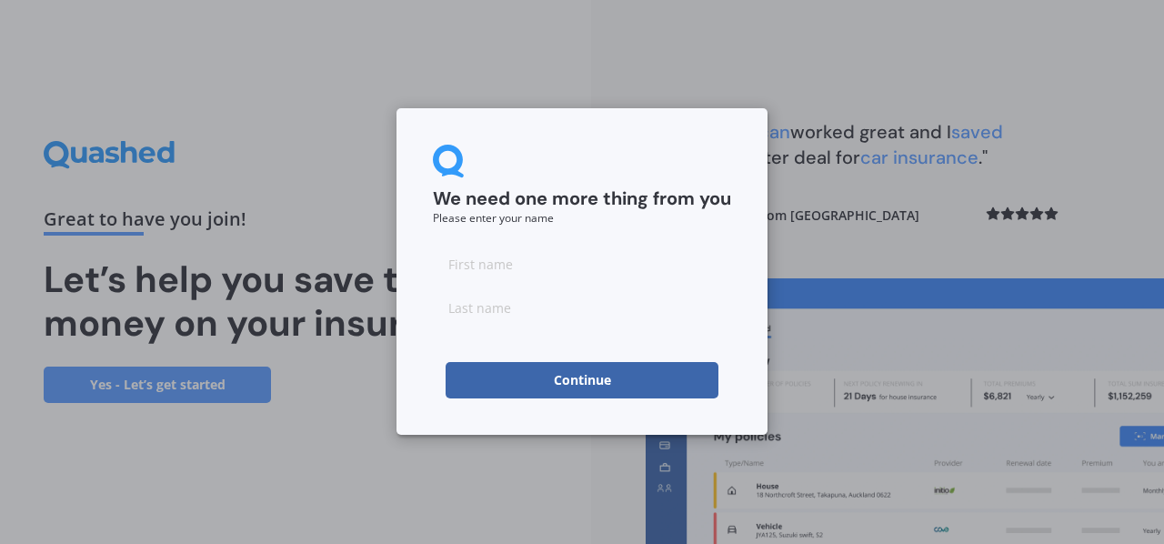
click at [497, 257] on input at bounding box center [582, 264] width 298 height 36
type input "[PERSON_NAME]"
click at [510, 379] on button "Continue" at bounding box center [582, 380] width 273 height 36
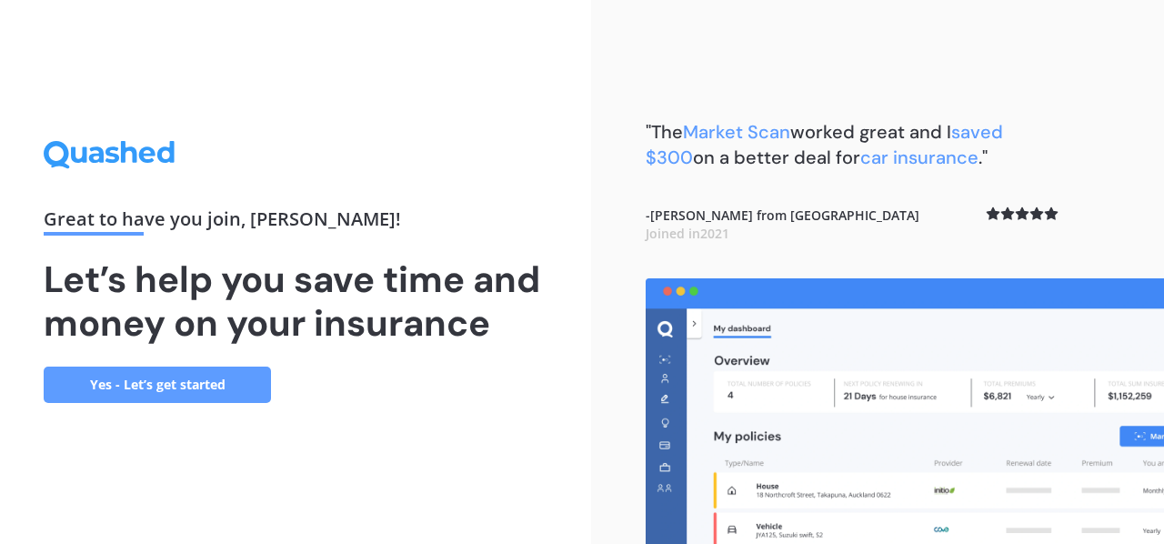
click at [133, 383] on link "Yes - Let’s get started" at bounding box center [157, 384] width 227 height 36
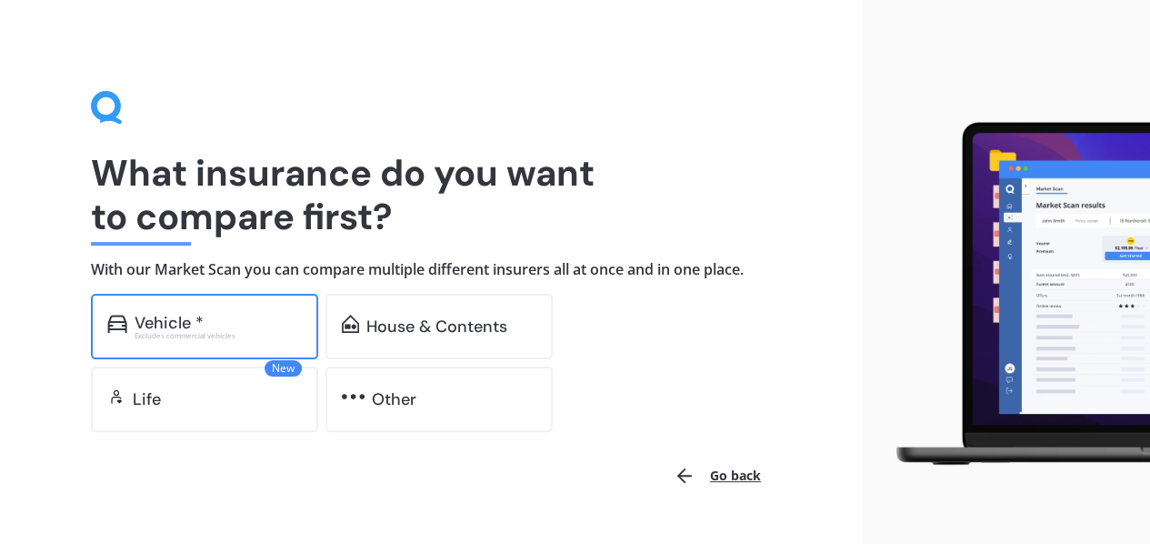
click at [233, 336] on div "Excludes commercial vehicles" at bounding box center [218, 335] width 167 height 7
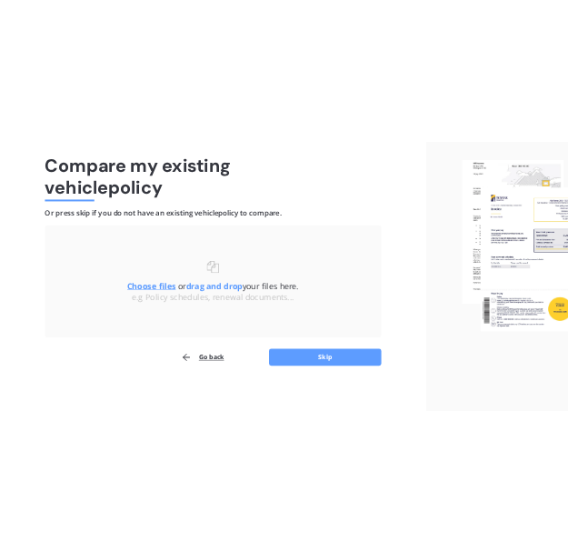
scroll to position [8, 0]
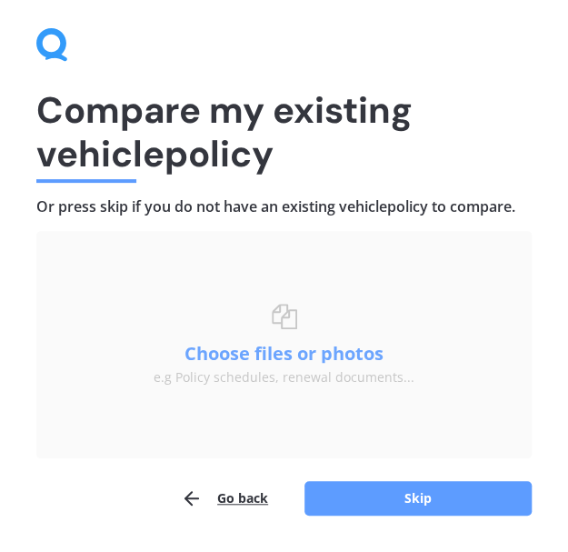
click at [304, 348] on button "Choose files or photos" at bounding box center [284, 354] width 227 height 18
click at [247, 350] on button "Choose files or photos" at bounding box center [284, 354] width 227 height 18
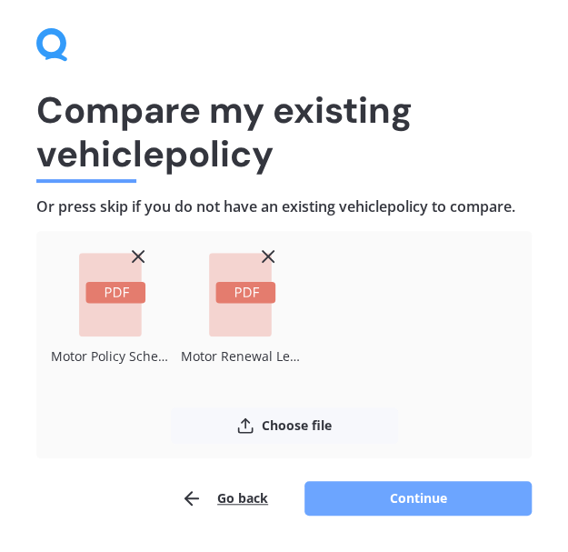
click at [418, 503] on button "Continue" at bounding box center [418, 498] width 227 height 35
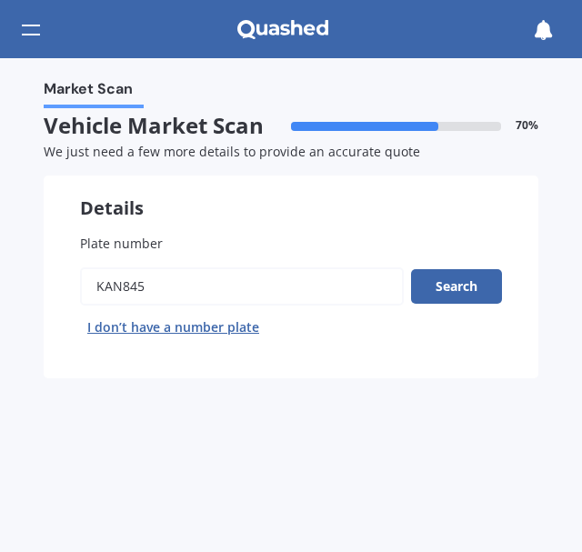
click at [192, 299] on input "Plate number" at bounding box center [242, 286] width 324 height 38
click at [464, 292] on button "Search" at bounding box center [456, 286] width 91 height 35
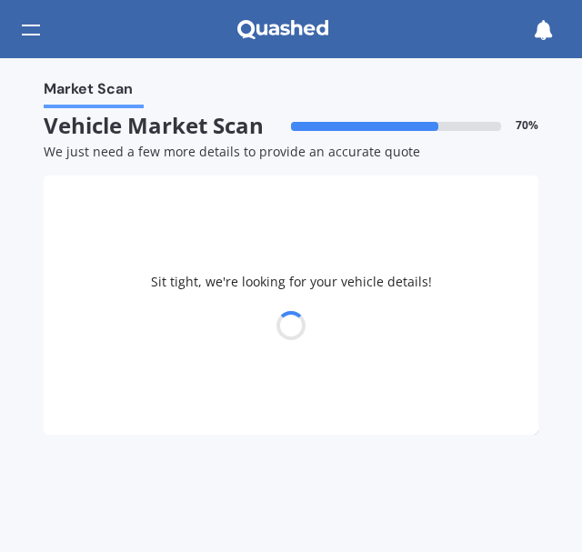
select select "KIA"
select select "SPORTAGE"
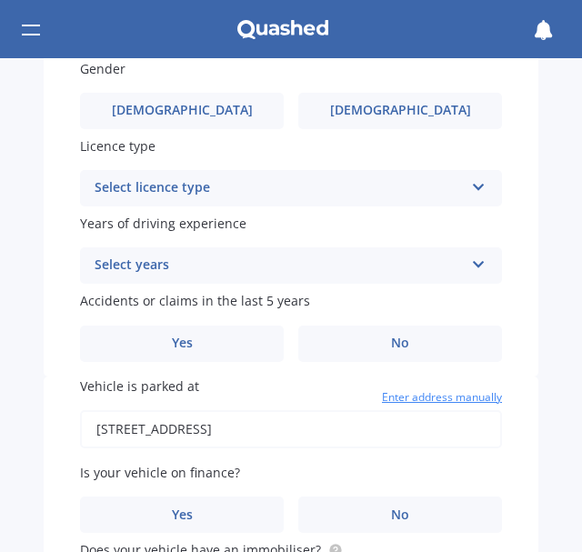
scroll to position [788, 0]
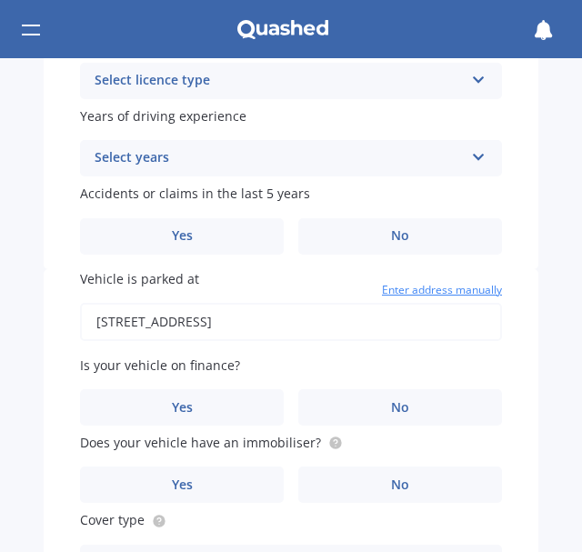
click at [404, 333] on input "[STREET_ADDRESS]" at bounding box center [291, 322] width 422 height 38
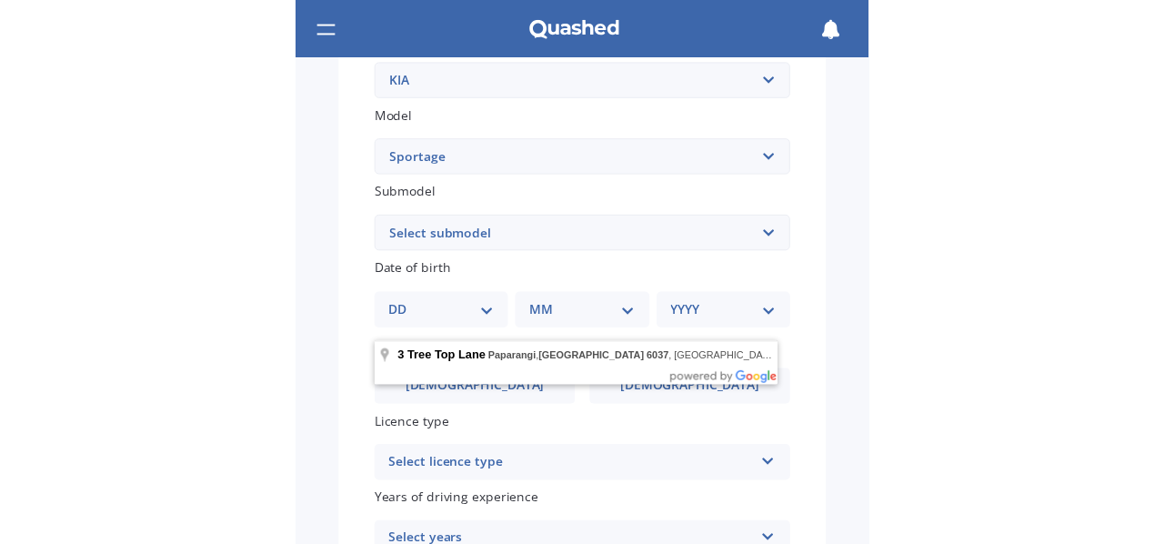
scroll to position [402, 0]
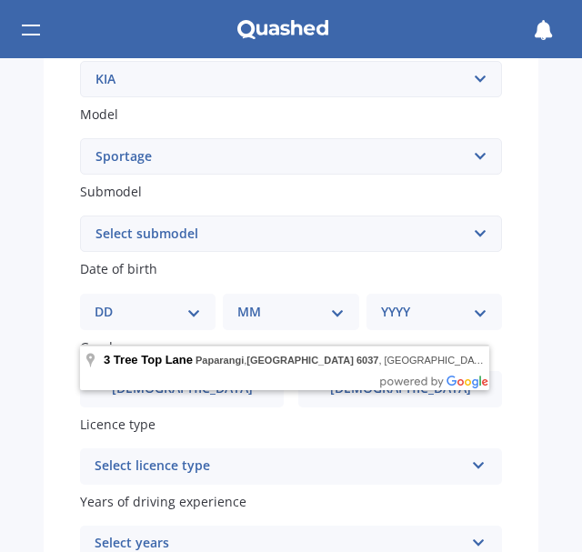
click at [246, 236] on select "Select submodel (All other) 2.0 4WD Petrol 2.0 EX Diesel 2.0 LX Diesel 2.4 EX A…" at bounding box center [291, 234] width 422 height 36
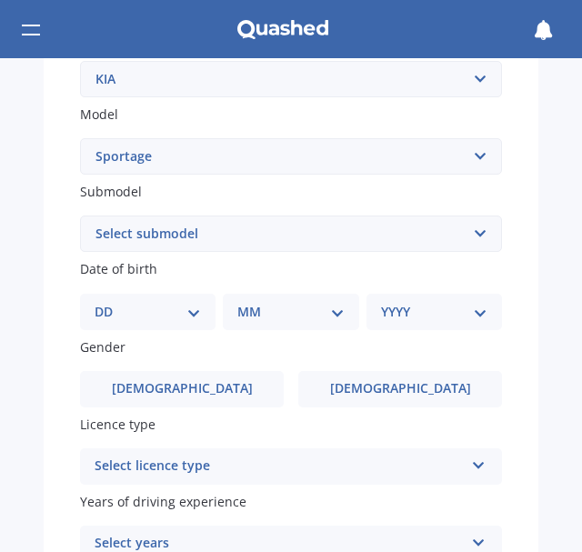
click at [233, 241] on select "Select submodel (All other) 2.0 4WD Petrol 2.0 EX Diesel 2.0 LX Diesel 2.4 EX A…" at bounding box center [291, 234] width 422 height 36
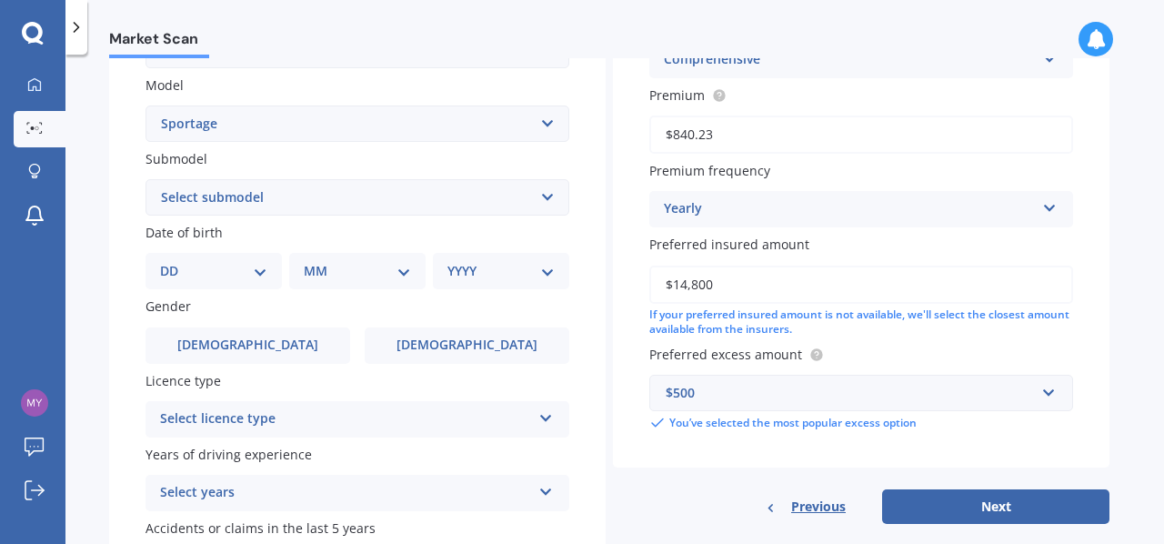
click at [299, 197] on select "Select submodel (All other) 2.0 4WD Petrol 2.0 EX Diesel 2.0 LX Diesel 2.4 EX A…" at bounding box center [358, 197] width 424 height 36
select select "EX URBAN 2WD"
click at [146, 180] on select "Select submodel (All other) 2.0 4WD Petrol 2.0 EX Diesel 2.0 LX Diesel 2.4 EX A…" at bounding box center [358, 197] width 424 height 36
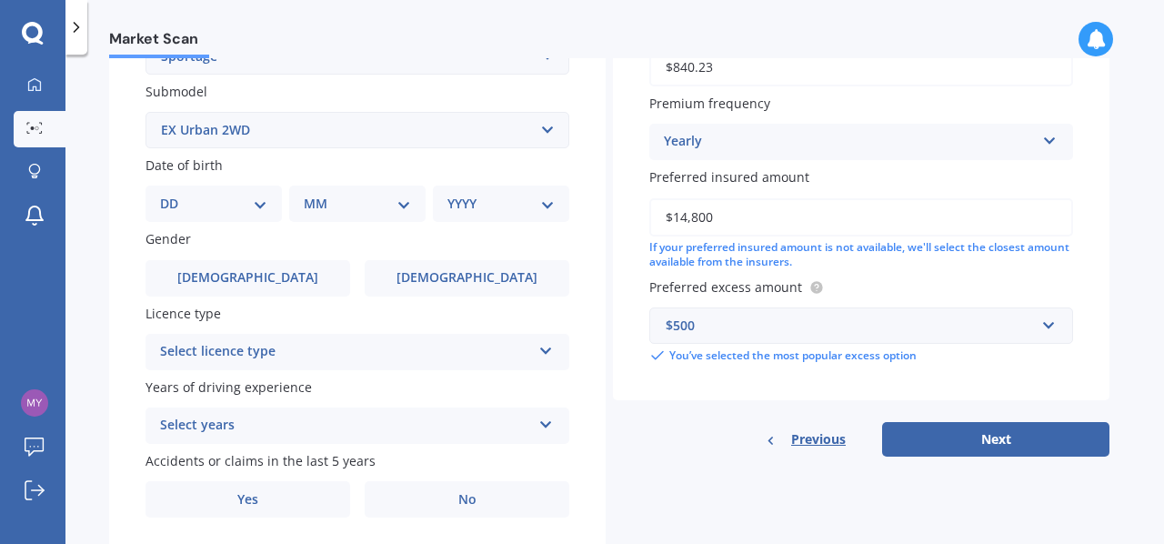
scroll to position [469, 0]
click at [204, 207] on select "DD 01 02 03 04 05 06 07 08 09 10 11 12 13 14 15 16 17 18 19 20 21 22 23 24 25 2…" at bounding box center [213, 204] width 107 height 20
select select "15"
click at [175, 196] on select "DD 01 02 03 04 05 06 07 08 09 10 11 12 13 14 15 16 17 18 19 20 21 22 23 24 25 2…" at bounding box center [213, 204] width 107 height 20
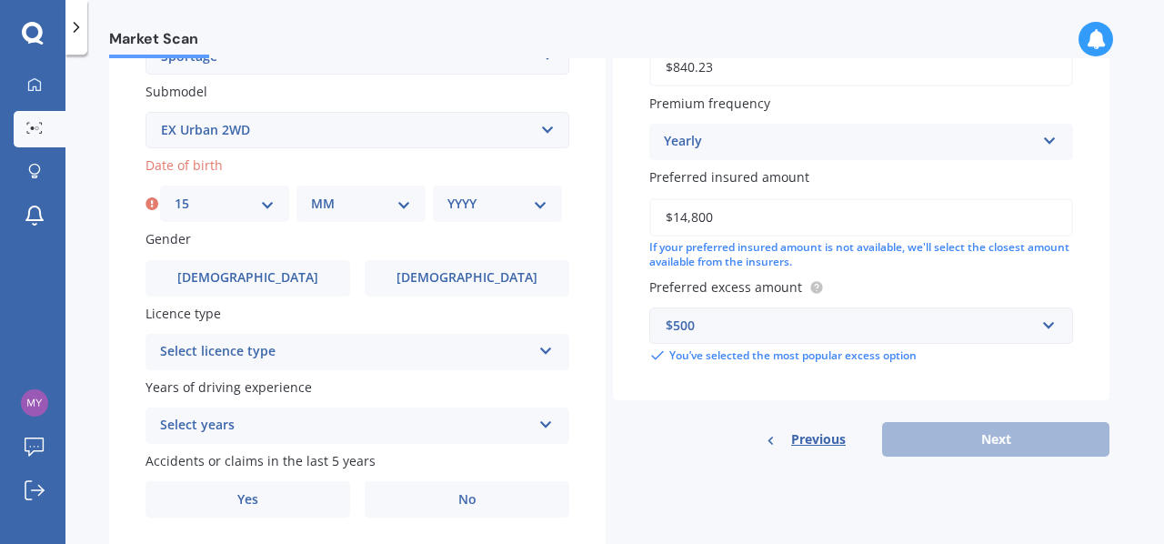
click at [354, 199] on select "MM 01 02 03 04 05 06 07 08 09 10 11 12" at bounding box center [361, 204] width 100 height 20
select select "09"
click at [311, 196] on select "MM 01 02 03 04 05 06 07 08 09 10 11 12" at bounding box center [361, 204] width 100 height 20
click at [492, 206] on select "YYYY 2025 2024 2023 2022 2021 2020 2019 2018 2017 2016 2015 2014 2013 2012 2011…" at bounding box center [497, 204] width 100 height 20
select select "1977"
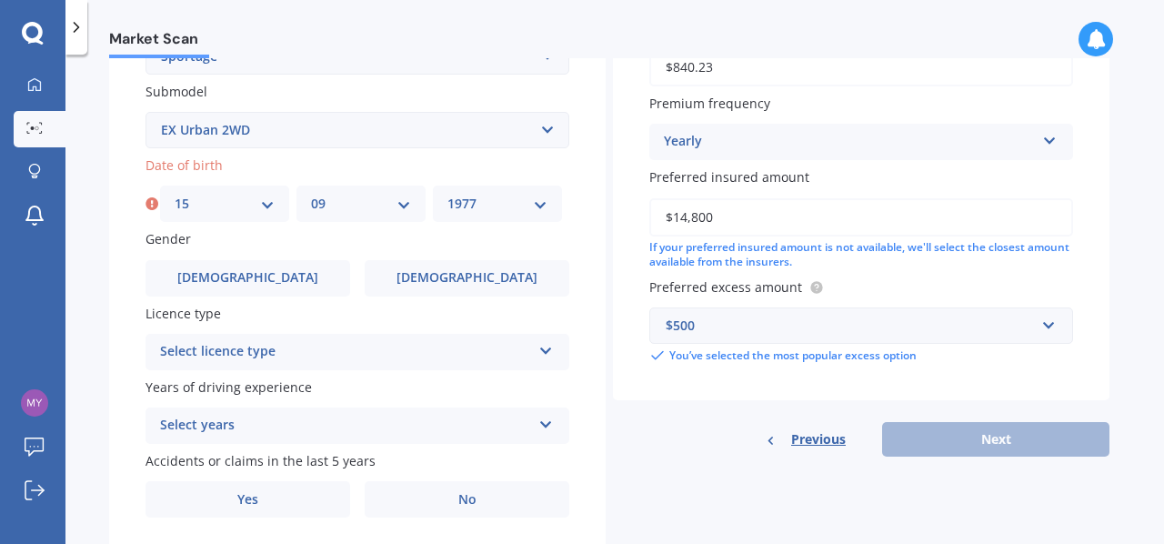
click at [447, 196] on select "YYYY 2025 2024 2023 2022 2021 2020 2019 2018 2017 2016 2015 2014 2013 2012 2011…" at bounding box center [497, 204] width 100 height 20
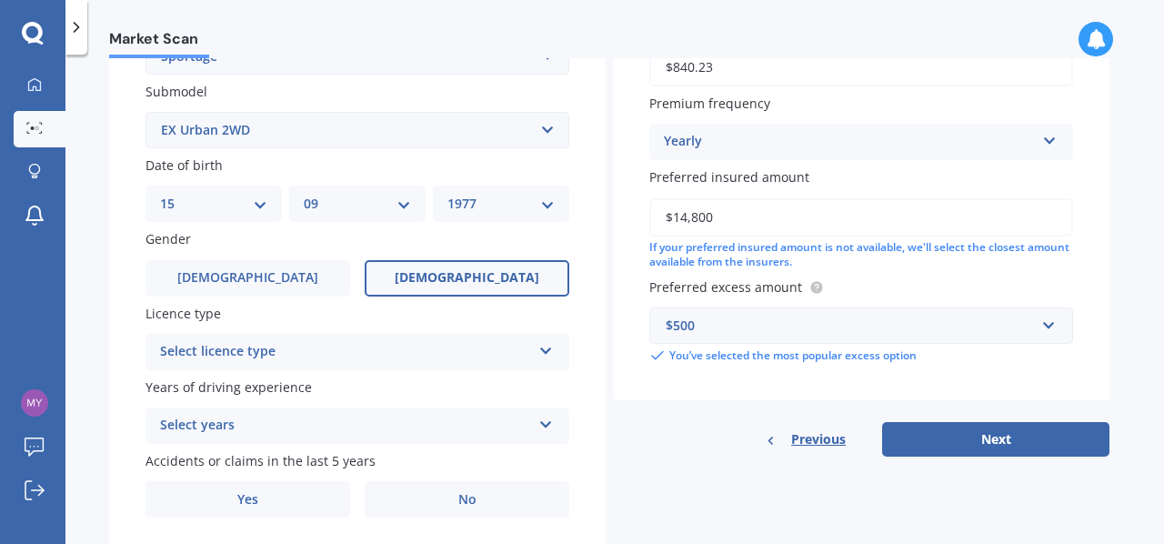
click at [411, 279] on label "[DEMOGRAPHIC_DATA]" at bounding box center [467, 278] width 205 height 36
click at [0, 0] on input "[DEMOGRAPHIC_DATA]" at bounding box center [0, 0] width 0 height 0
click at [311, 353] on div "Select licence type" at bounding box center [345, 352] width 371 height 22
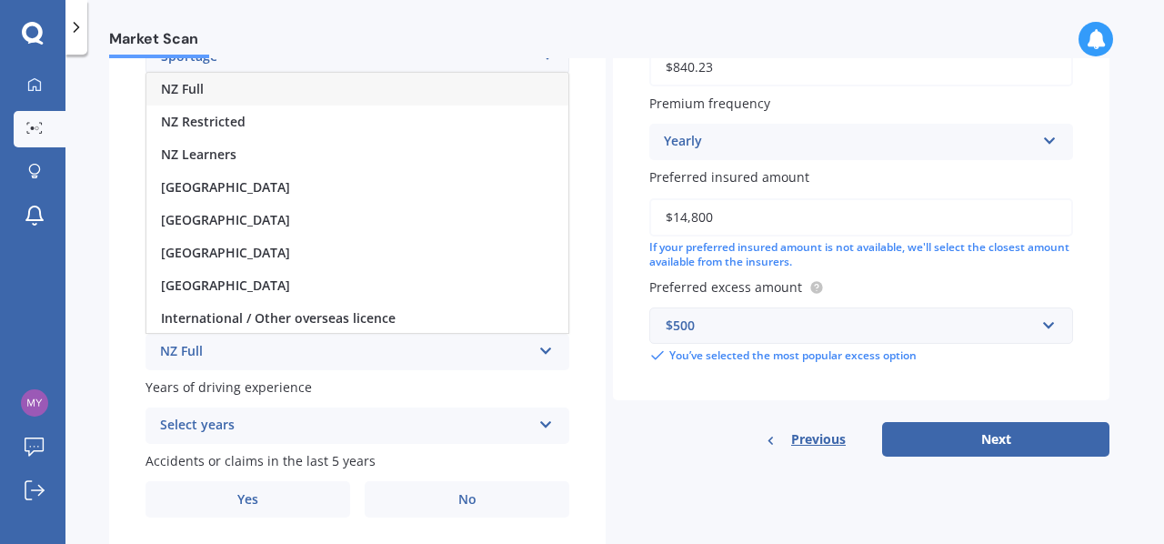
click at [256, 91] on div "NZ Full" at bounding box center [357, 89] width 422 height 33
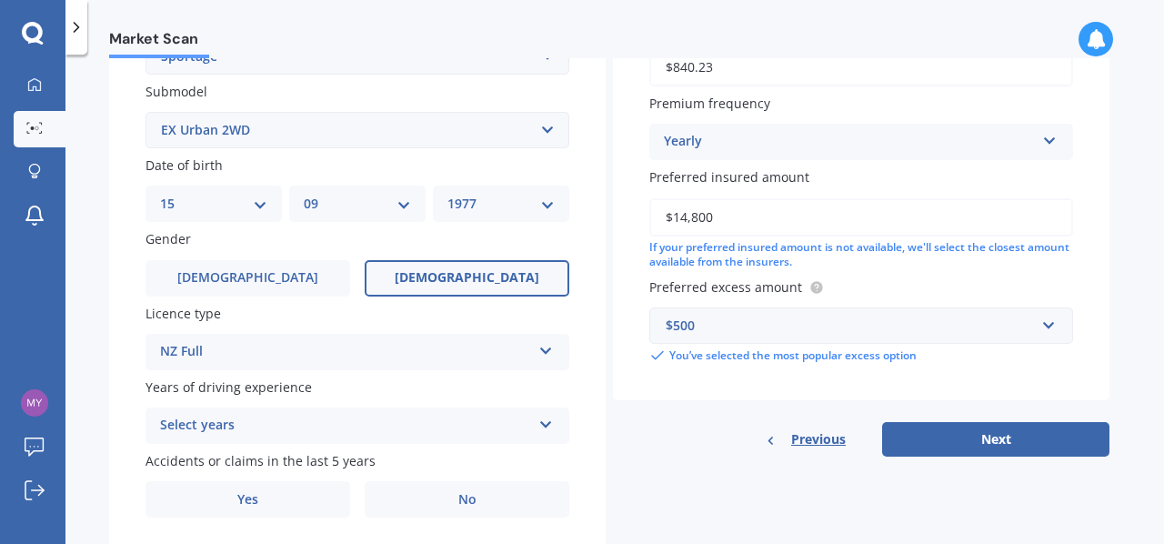
scroll to position [529, 0]
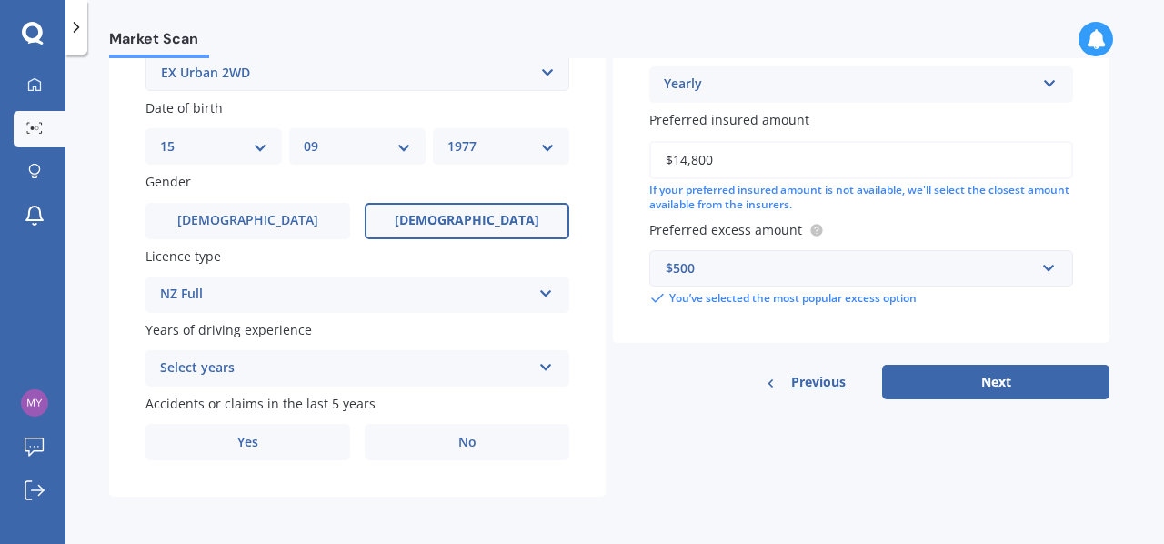
click at [303, 368] on div "Select years" at bounding box center [345, 368] width 371 height 22
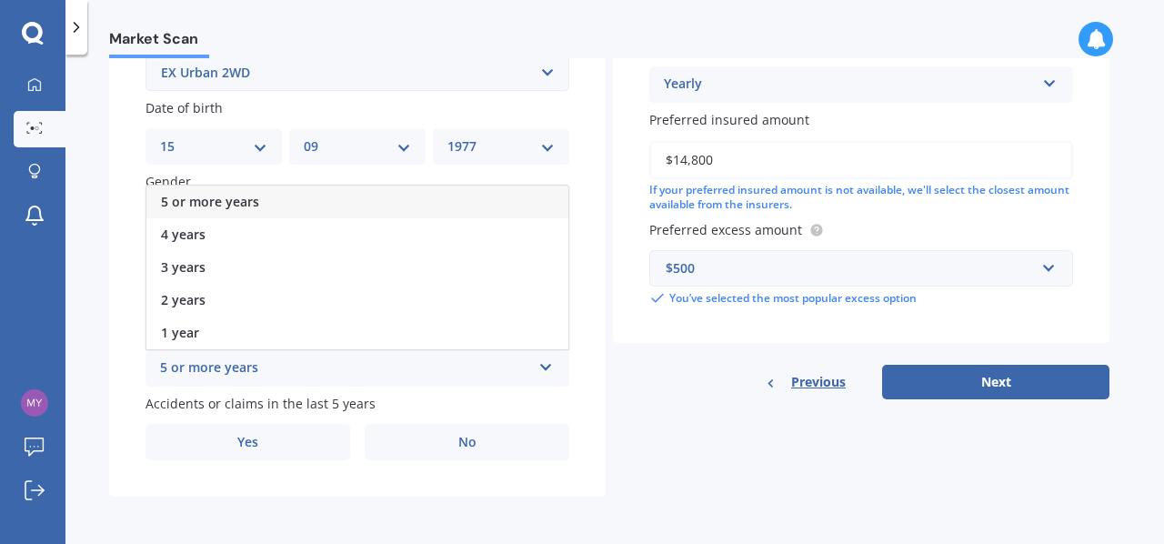
click at [249, 198] on span "5 or more years" at bounding box center [210, 201] width 98 height 17
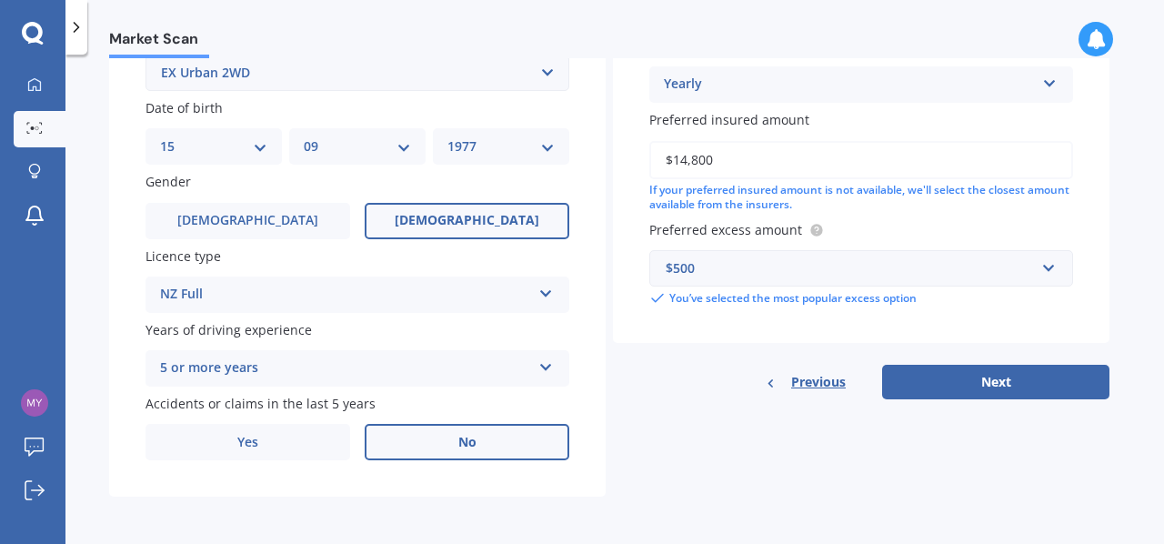
click at [411, 442] on label "No" at bounding box center [467, 442] width 205 height 36
click at [0, 0] on input "No" at bounding box center [0, 0] width 0 height 0
click at [782, 172] on input "$14,800" at bounding box center [861, 160] width 424 height 38
click at [971, 388] on button "Next" at bounding box center [995, 382] width 227 height 35
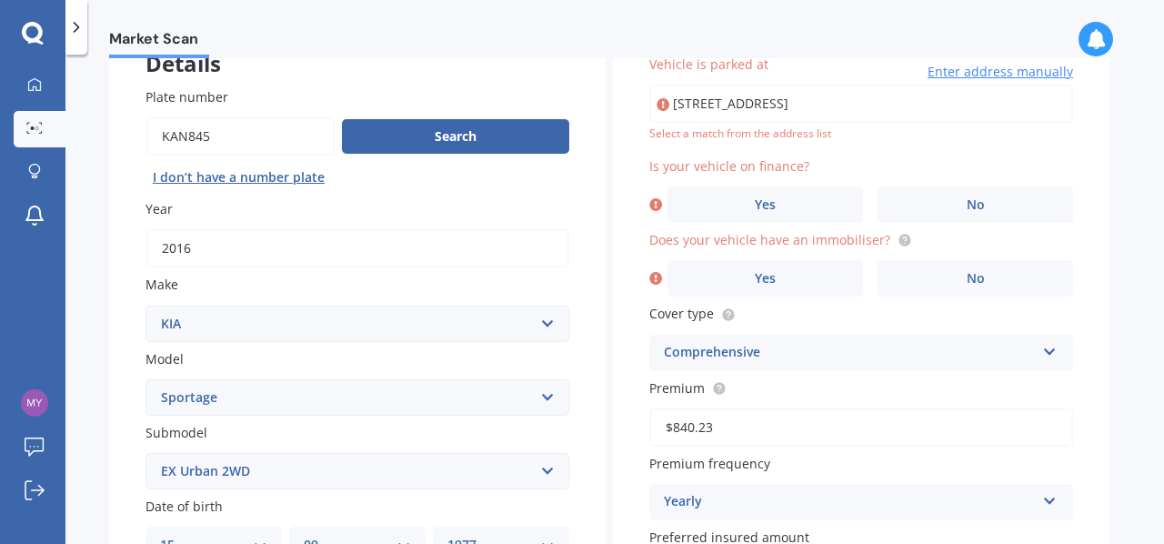
scroll to position [124, 0]
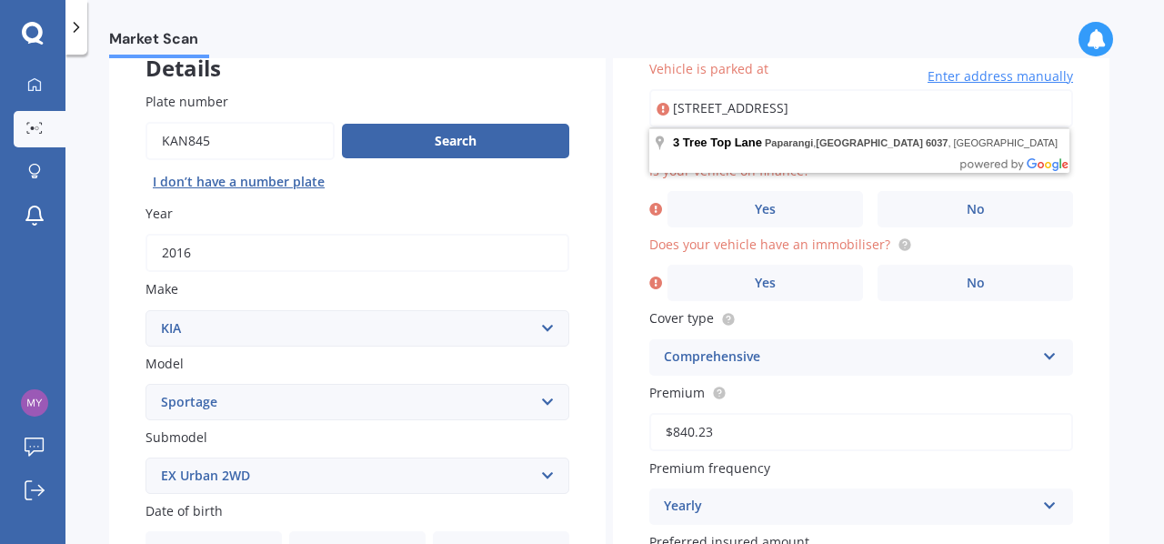
drag, startPoint x: 963, startPoint y: 103, endPoint x: 601, endPoint y: 81, distance: 362.6
click at [601, 81] on div "Details Plate number Search I don’t have a number plate Year [DATE] Make Select…" at bounding box center [609, 462] width 1000 height 878
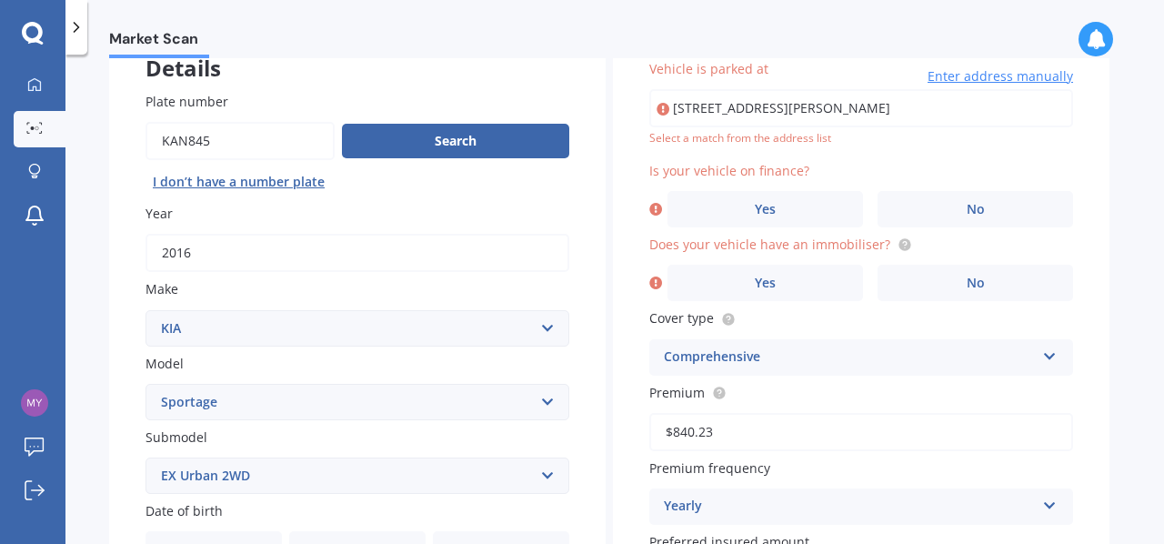
type input "[STREET_ADDRESS][PERSON_NAME]"
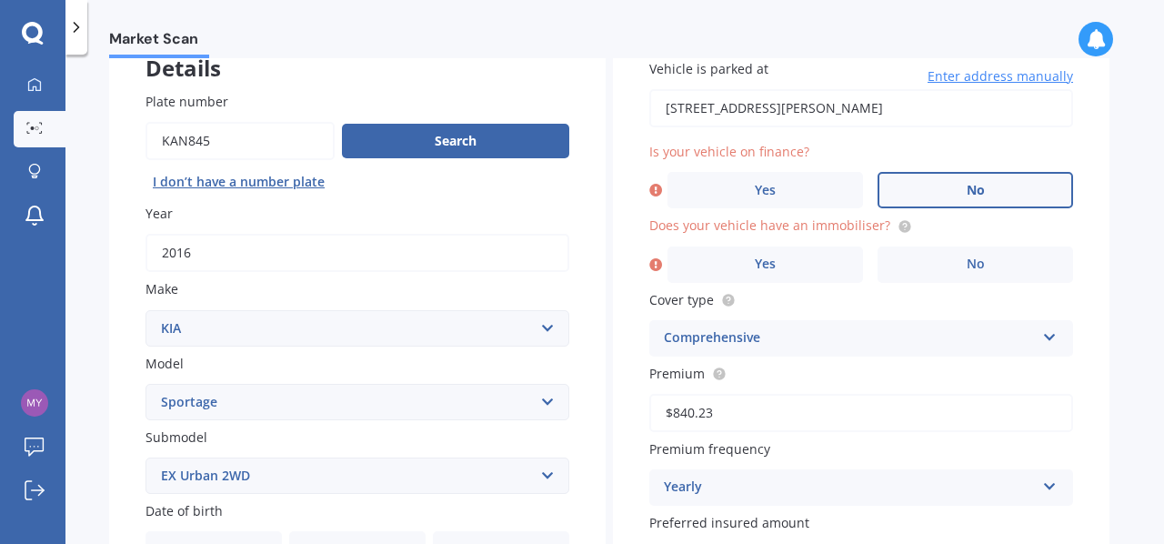
click at [930, 197] on label "No" at bounding box center [976, 190] width 196 height 36
click at [0, 0] on input "No" at bounding box center [0, 0] width 0 height 0
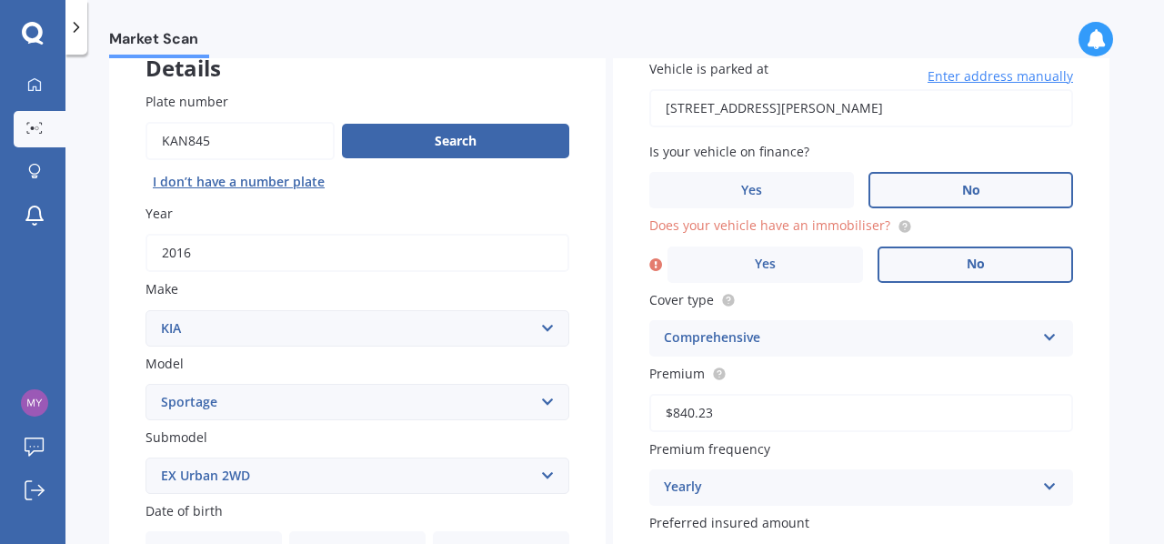
click at [931, 264] on label "No" at bounding box center [976, 264] width 196 height 36
click at [0, 0] on input "No" at bounding box center [0, 0] width 0 height 0
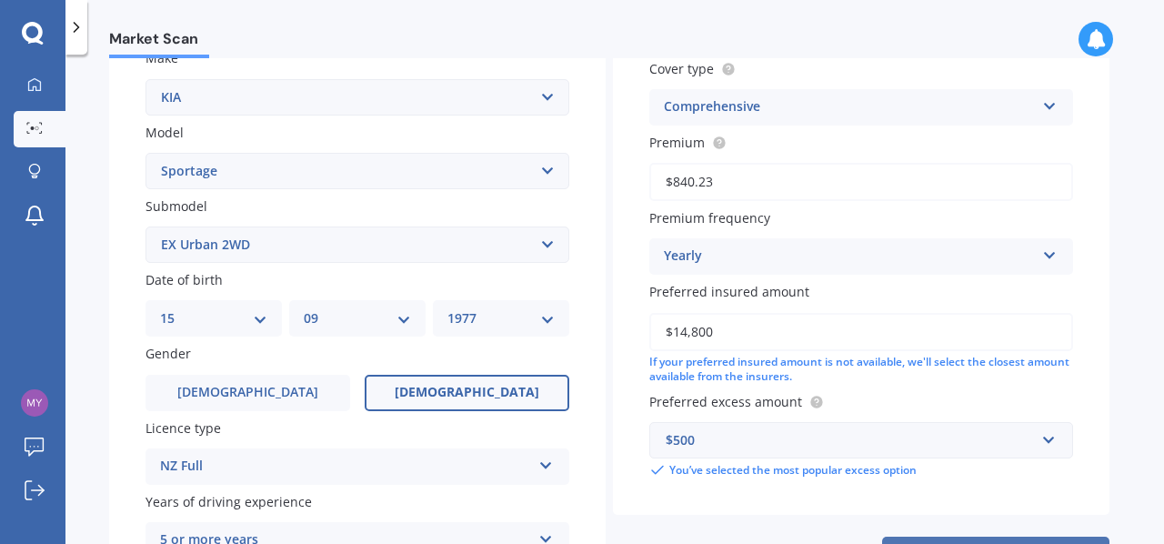
scroll to position [287, 0]
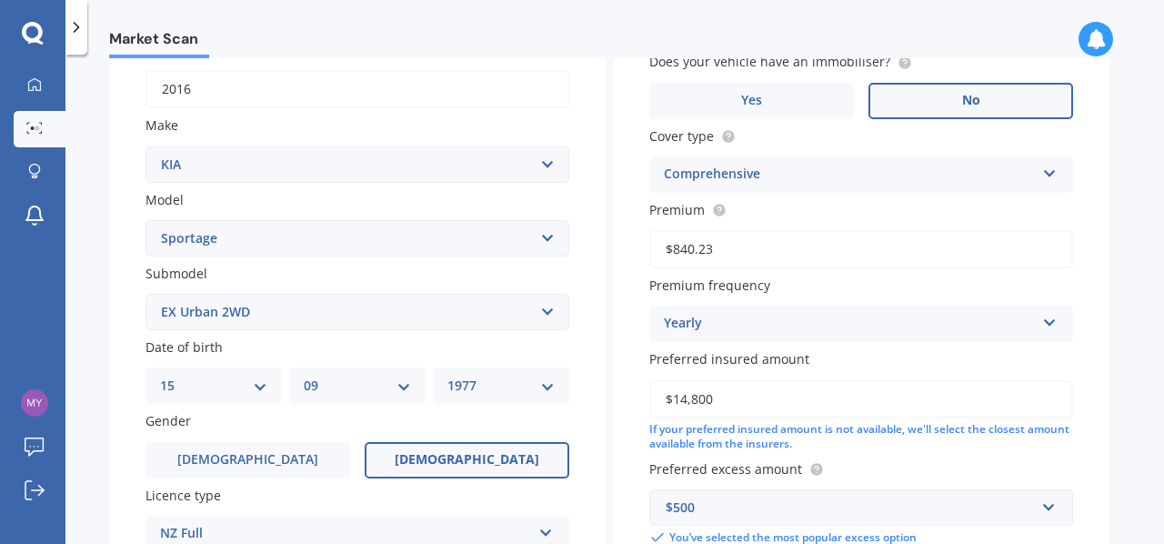
click at [884, 323] on div "Yearly" at bounding box center [849, 324] width 371 height 22
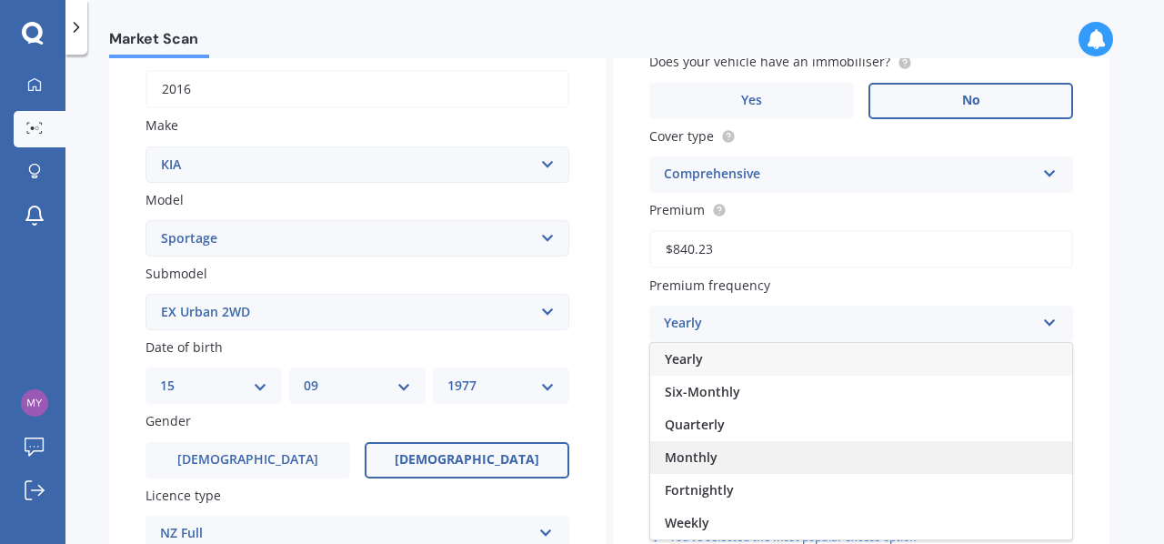
click at [778, 457] on div "Monthly" at bounding box center [861, 457] width 422 height 33
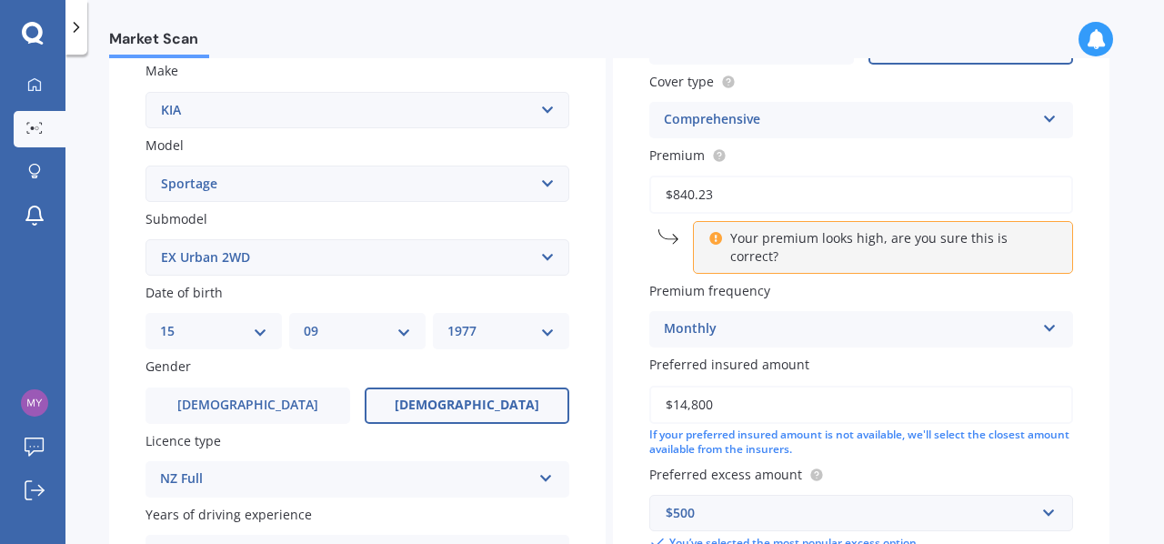
scroll to position [347, 0]
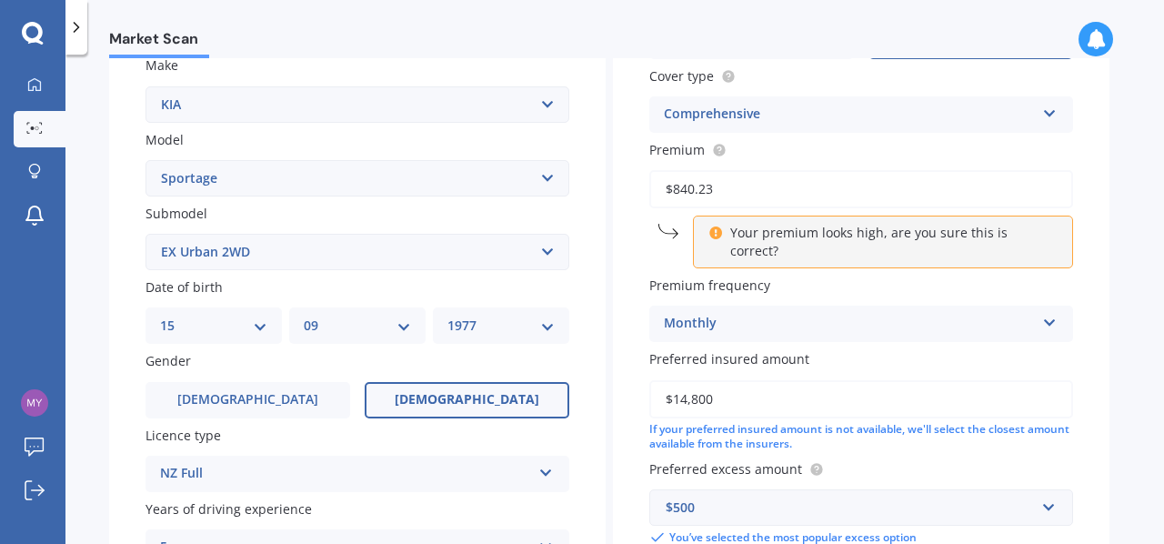
click at [737, 188] on input "$840.23" at bounding box center [861, 189] width 424 height 38
drag, startPoint x: 737, startPoint y: 188, endPoint x: 597, endPoint y: 183, distance: 140.2
click at [597, 183] on div "Details Plate number Search I don’t have a number plate Year [DATE] Make Select…" at bounding box center [609, 238] width 1000 height 878
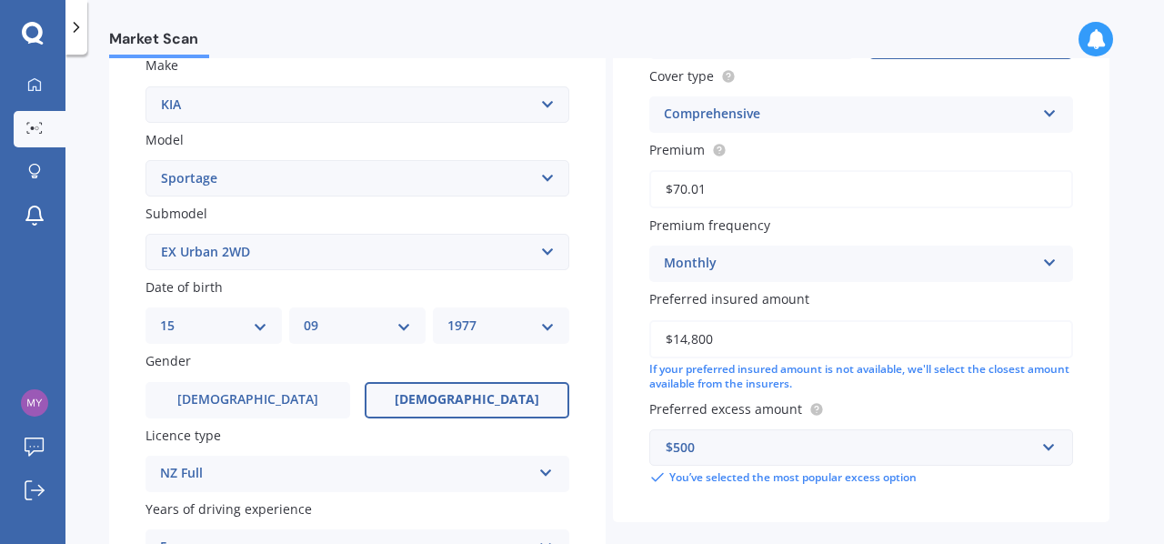
type input "$70.01"
click at [1107, 387] on div "Vehicle is parked at [STREET_ADDRESS][PERSON_NAME] Enter address manually Is yo…" at bounding box center [861, 161] width 497 height 724
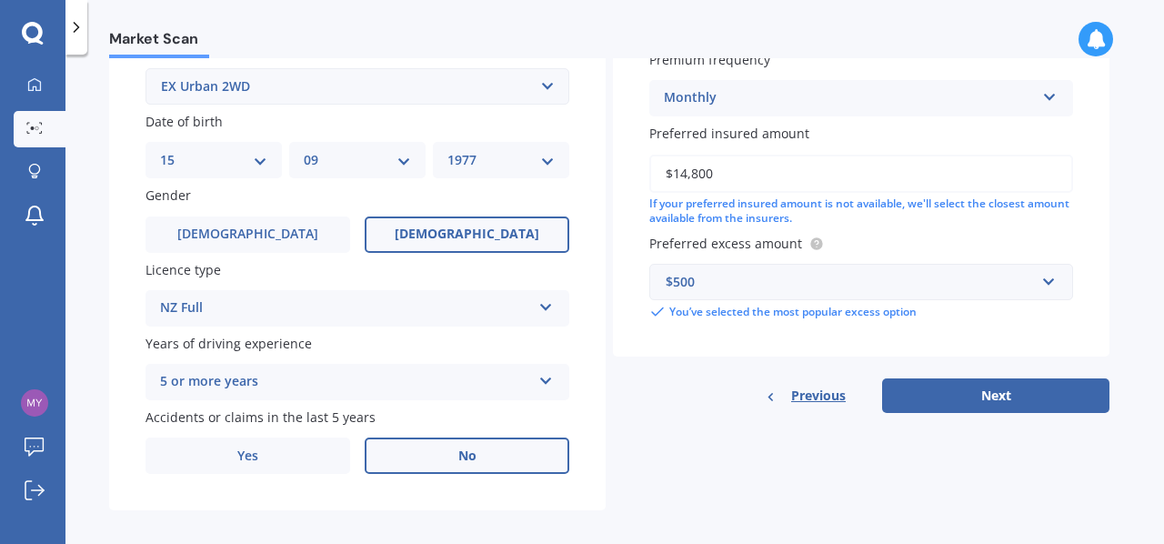
scroll to position [529, 0]
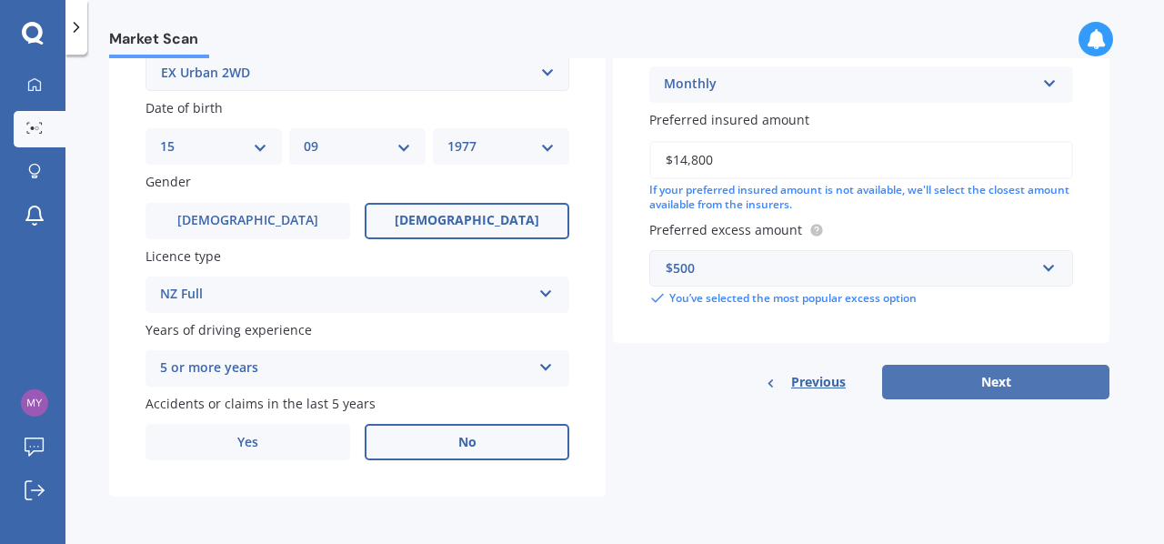
click at [1065, 388] on button "Next" at bounding box center [995, 382] width 227 height 35
select select "15"
select select "09"
select select "1977"
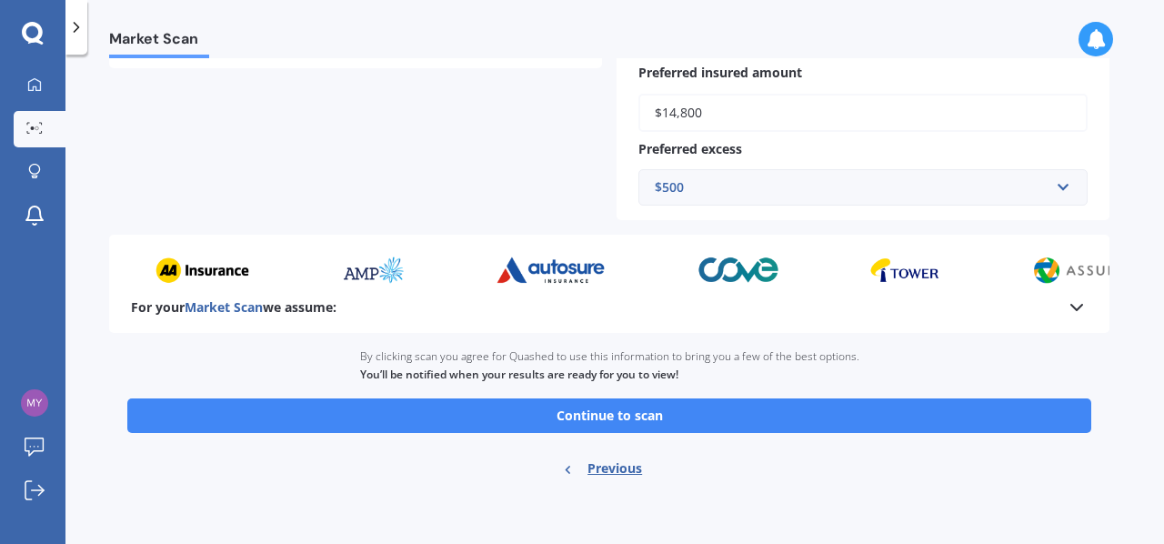
scroll to position [547, 0]
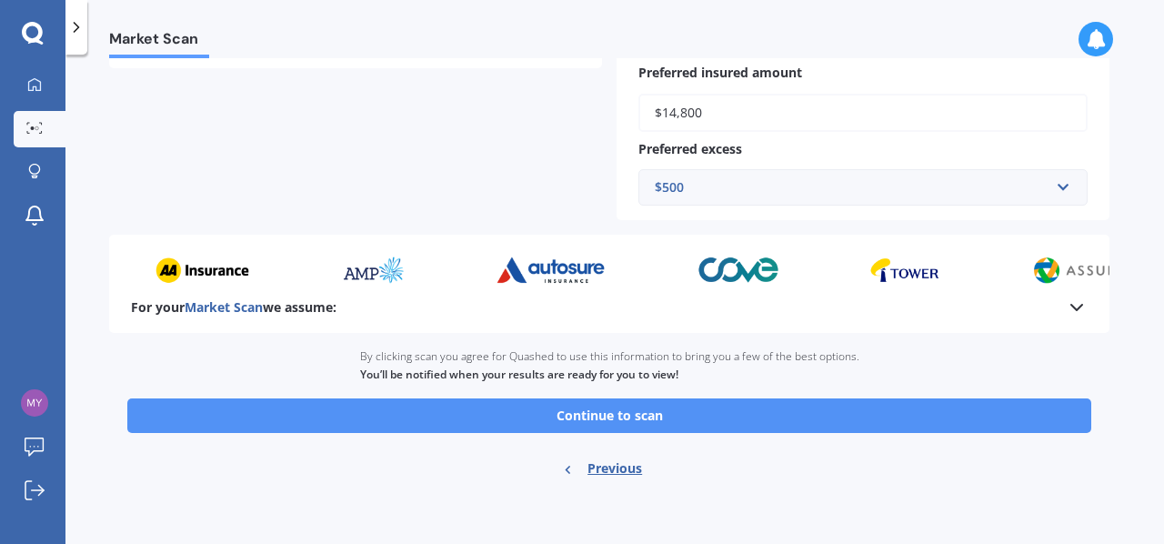
click at [798, 407] on button "Continue to scan" at bounding box center [609, 415] width 964 height 35
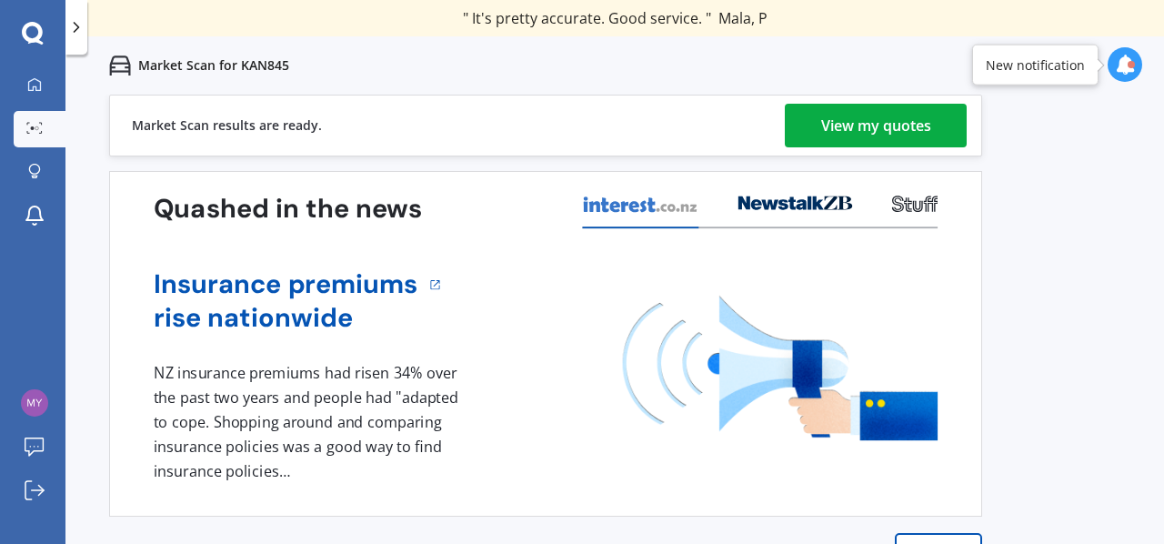
click at [897, 131] on div "View my quotes" at bounding box center [876, 126] width 110 height 44
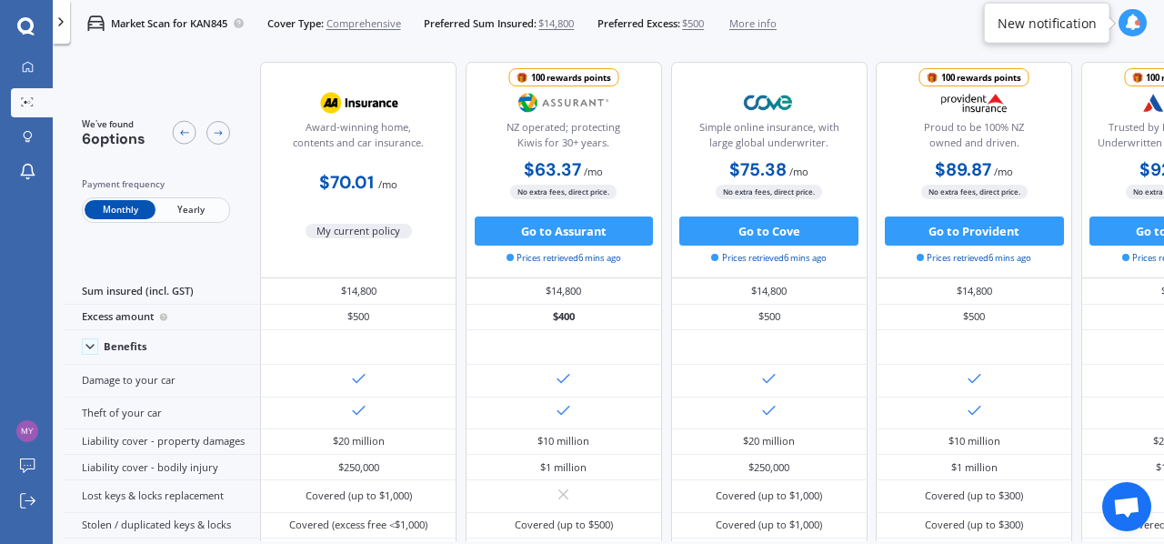
click at [826, 26] on div "Market Scan for KAN845 Cover Type: Comprehensive Preferred Sum Insured: $14,800…" at bounding box center [608, 23] width 1111 height 46
click at [862, 14] on div "Market Scan for KAN845 Cover Type: Comprehensive Preferred Sum Insured: $14,800…" at bounding box center [608, 23] width 1111 height 46
click at [193, 203] on span "Yearly" at bounding box center [191, 209] width 71 height 19
